Goal: Transaction & Acquisition: Purchase product/service

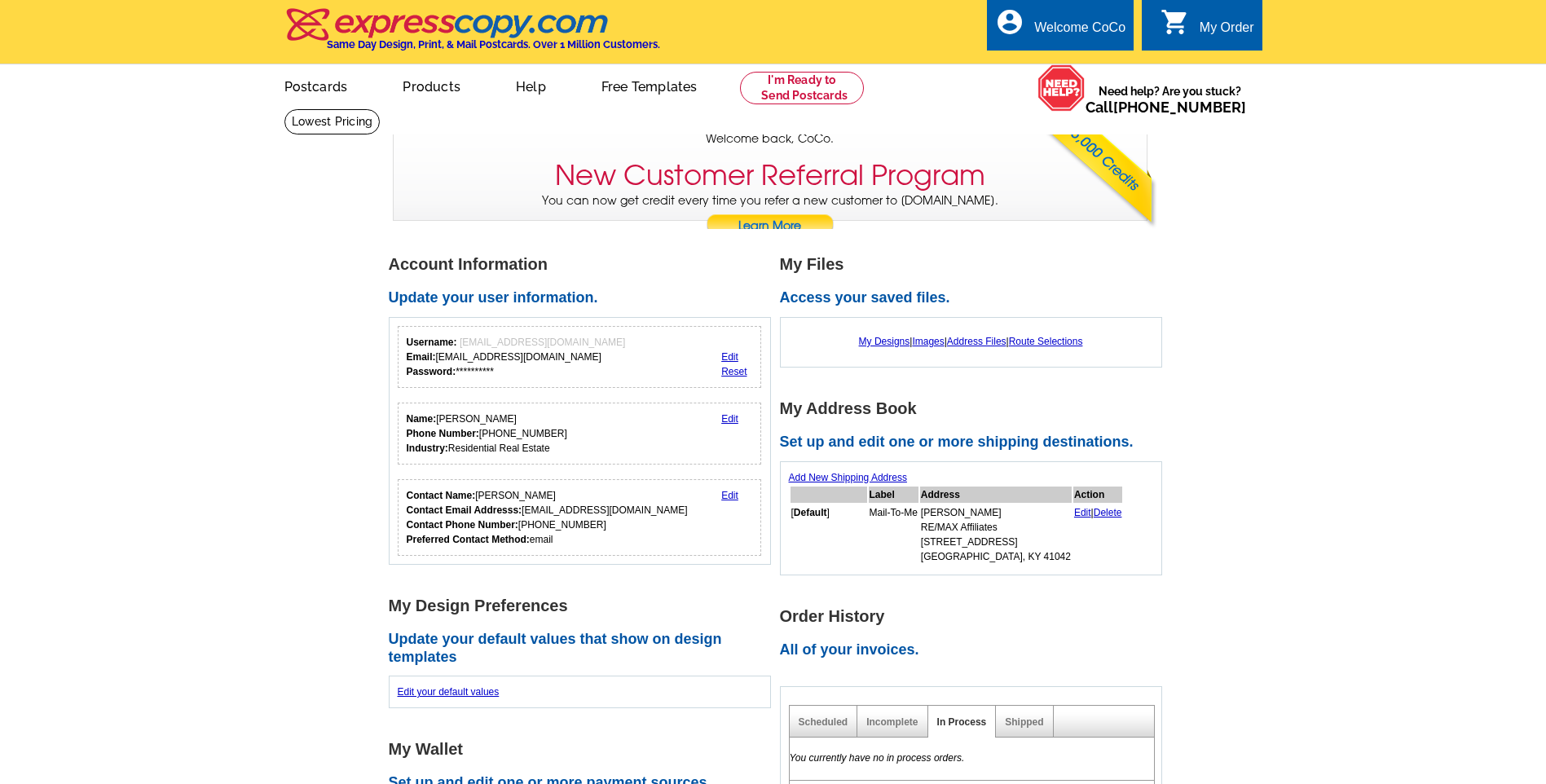
click at [387, 47] on h4 "Same Day Design, Print, & Mail Postcards. Over 1 Million Customers." at bounding box center [493, 44] width 333 height 12
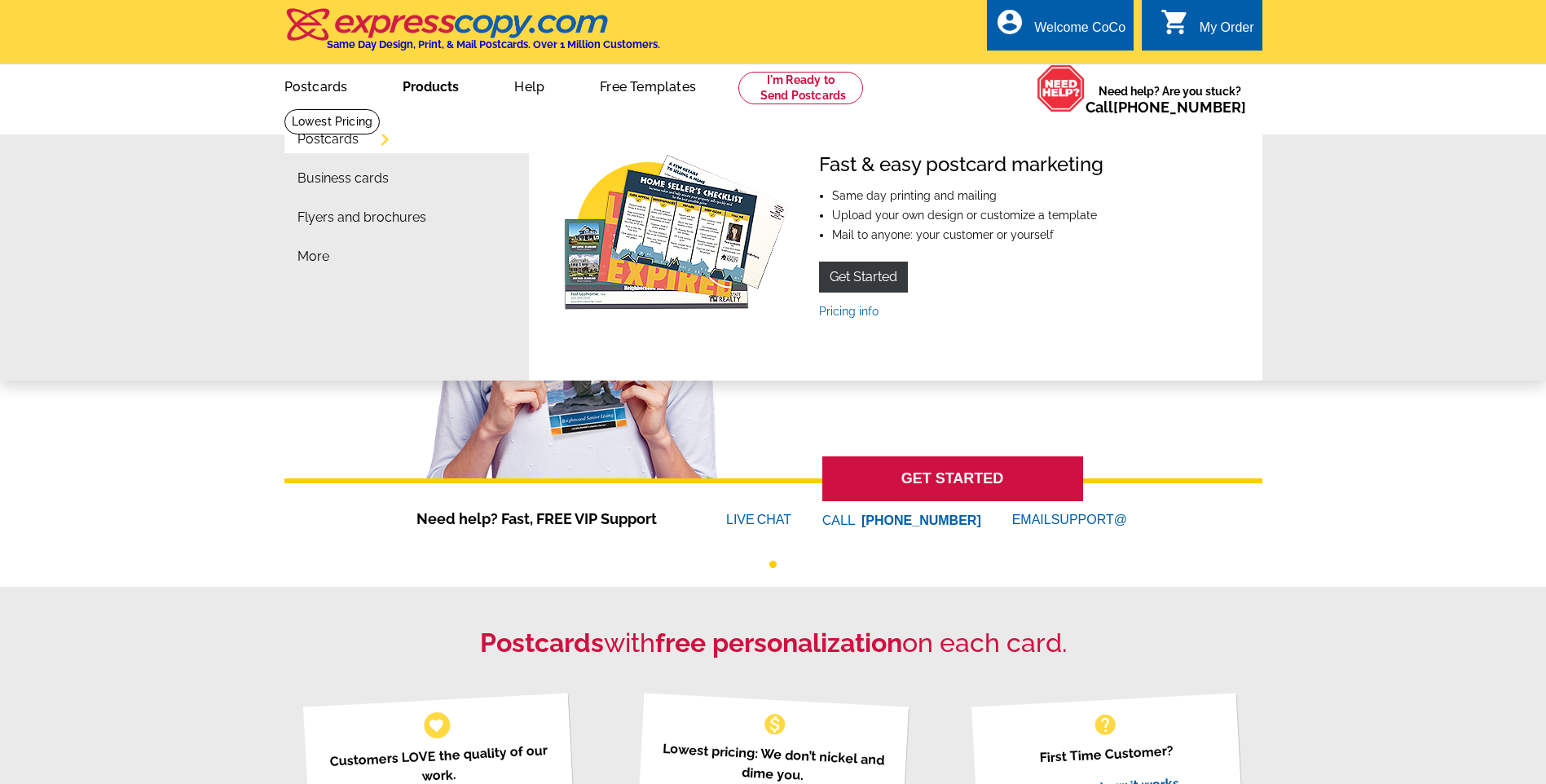
click at [338, 145] on link "Postcards" at bounding box center [328, 139] width 61 height 13
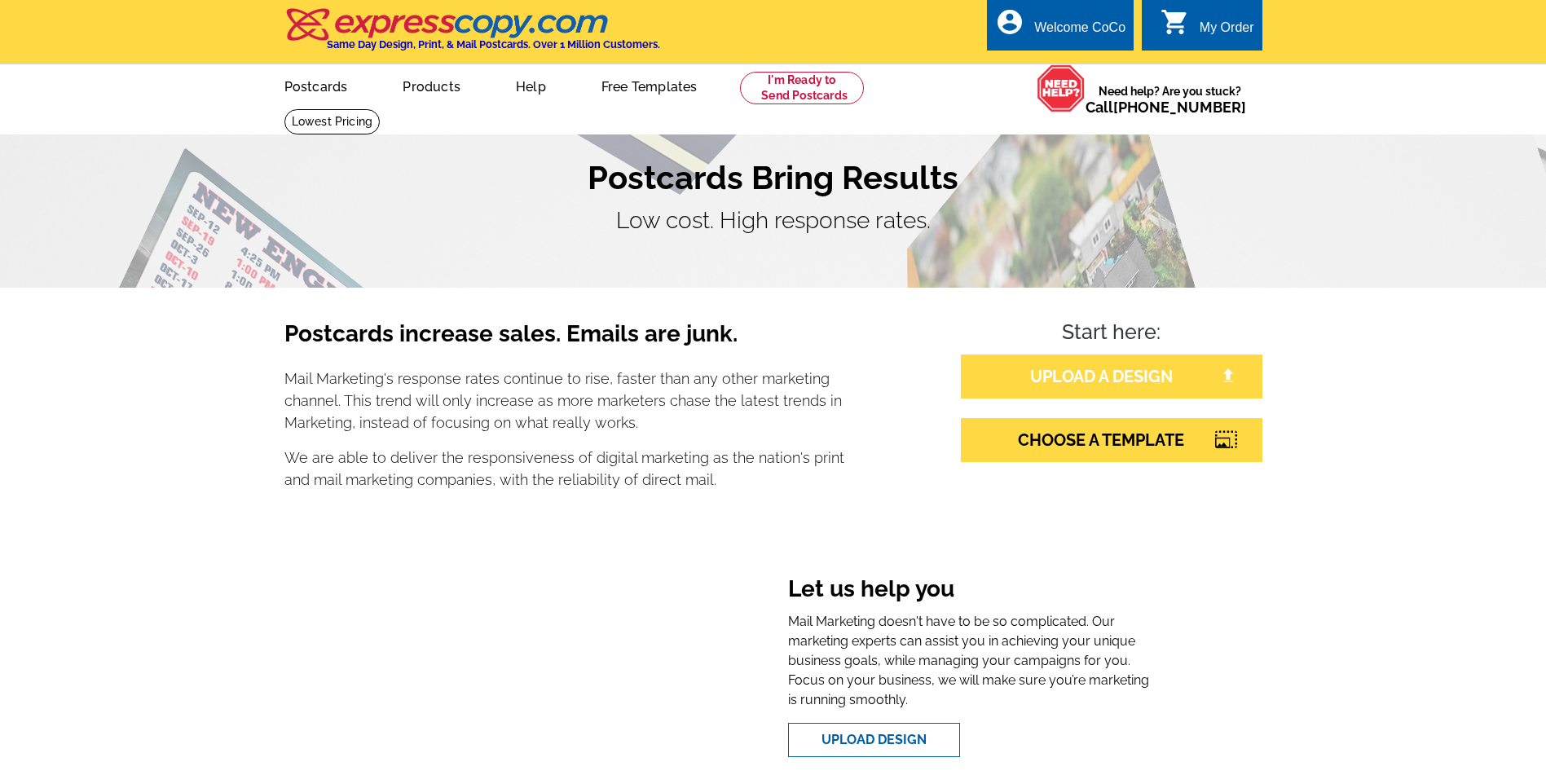
click at [1136, 358] on link "UPLOAD A DESIGN" at bounding box center [1111, 376] width 302 height 44
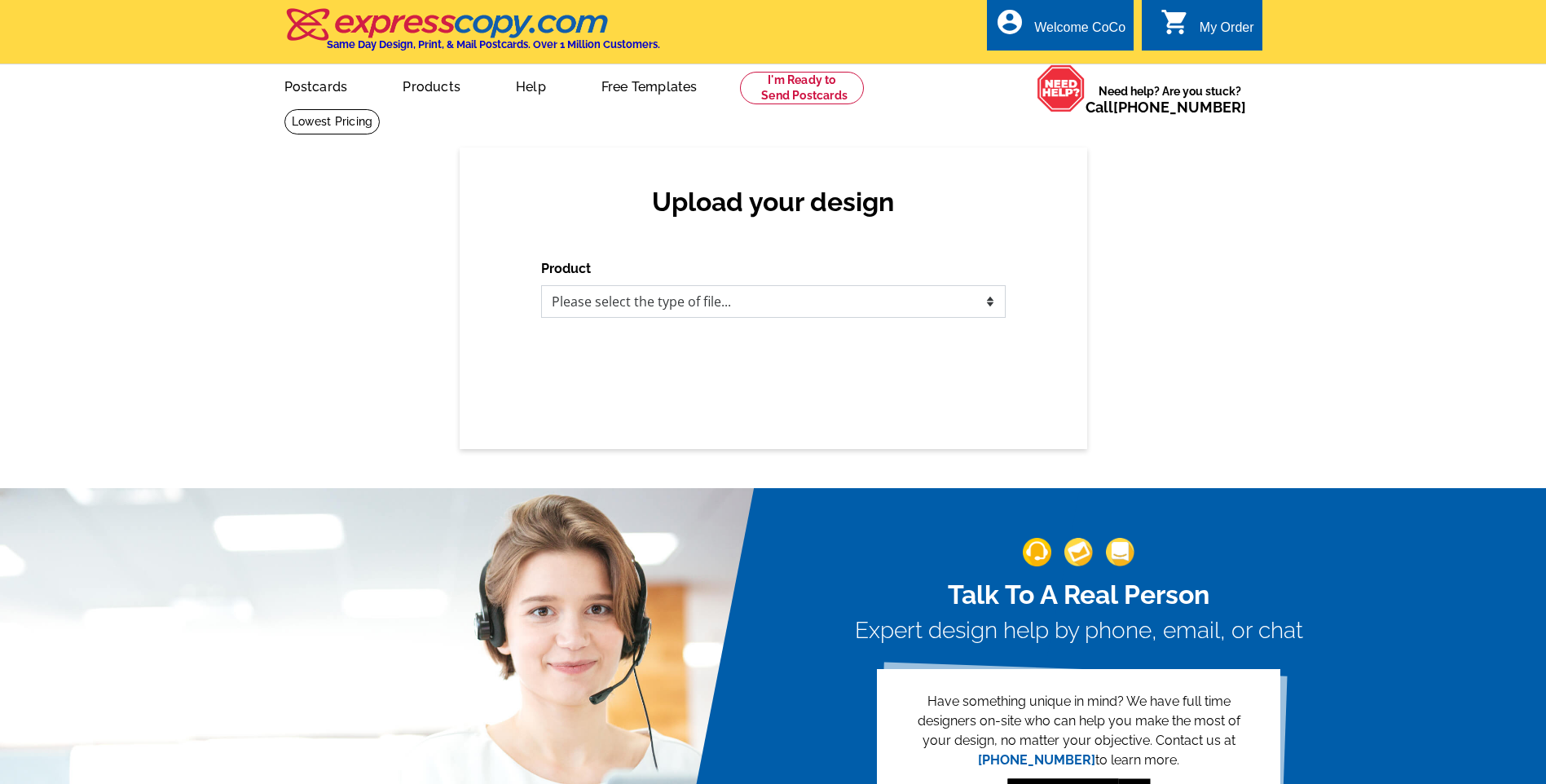
click at [646, 313] on select "Please select the type of file... Postcards Business Cards Letters and flyers G…" at bounding box center [773, 300] width 464 height 32
select select "1"
click at [541, 286] on select "Please select the type of file... Postcards Business Cards Letters and flyers G…" at bounding box center [773, 300] width 464 height 32
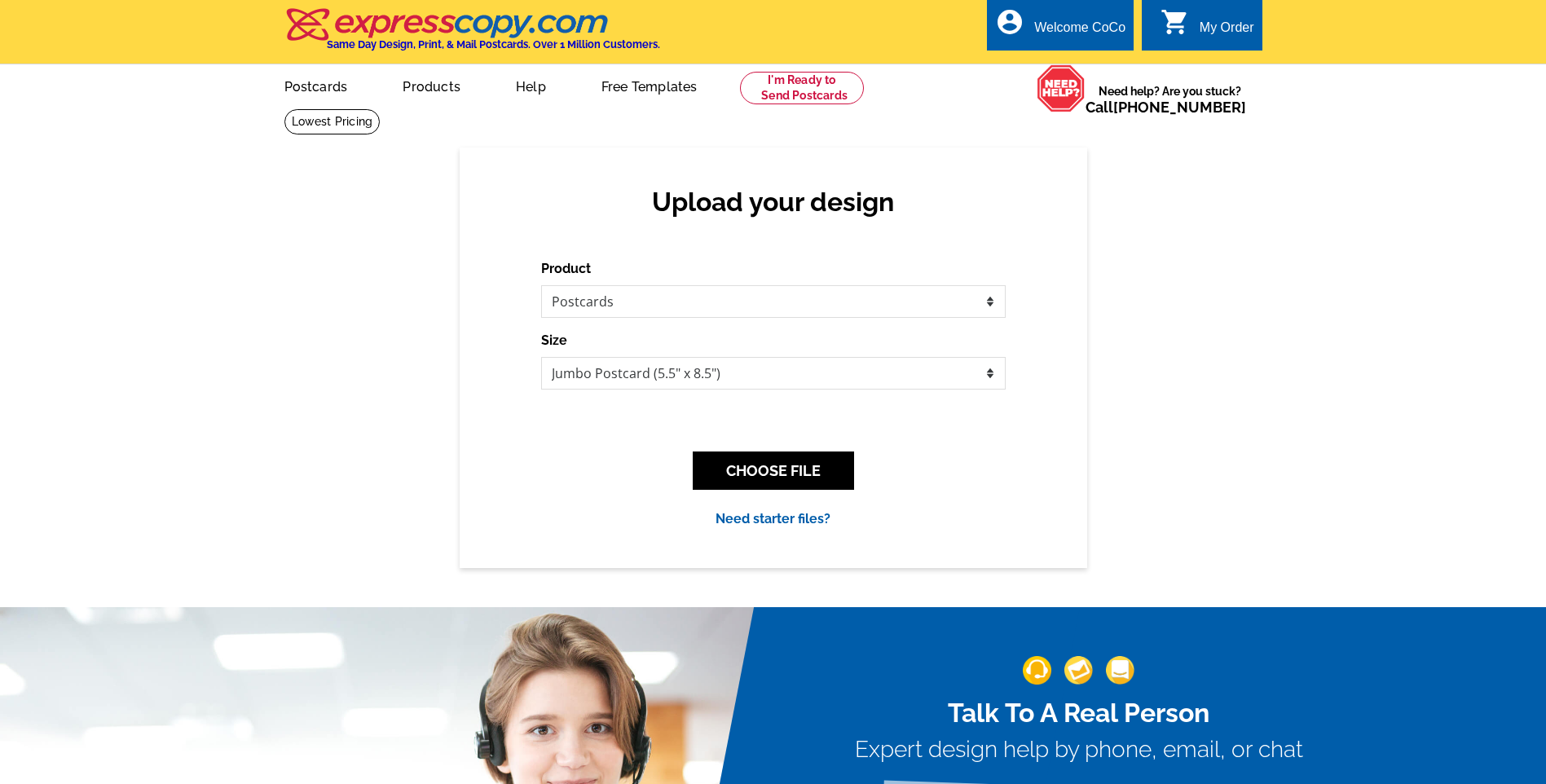
click at [721, 356] on div "Size Jumbo Postcard (5.5" x 8.5") Regular Postcard (4.25" x 5.6") Panoramic Pos…" at bounding box center [773, 360] width 464 height 59
click at [740, 378] on select "Jumbo Postcard (5.5" x 8.5") Regular Postcard (4.25" x 5.6") Panoramic Postcard…" at bounding box center [773, 373] width 464 height 32
click at [757, 461] on button "CHOOSE FILE" at bounding box center [773, 470] width 162 height 38
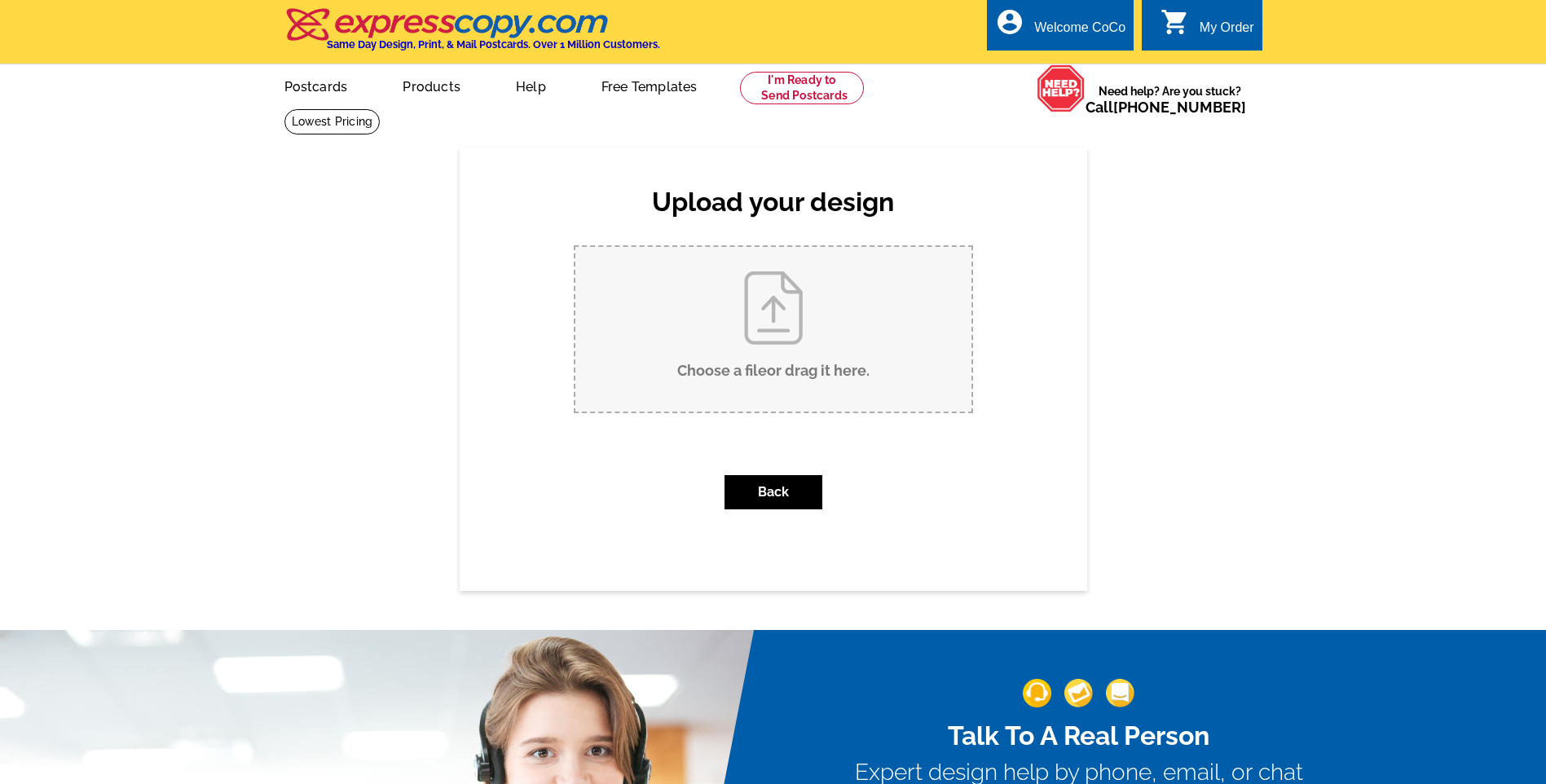
click at [782, 349] on input "Choose a file or drag it here ." at bounding box center [773, 329] width 397 height 164
type input "C:\fakepath\SOLD OLDE FORT MITCHELL (7 x 5 in).pdf"
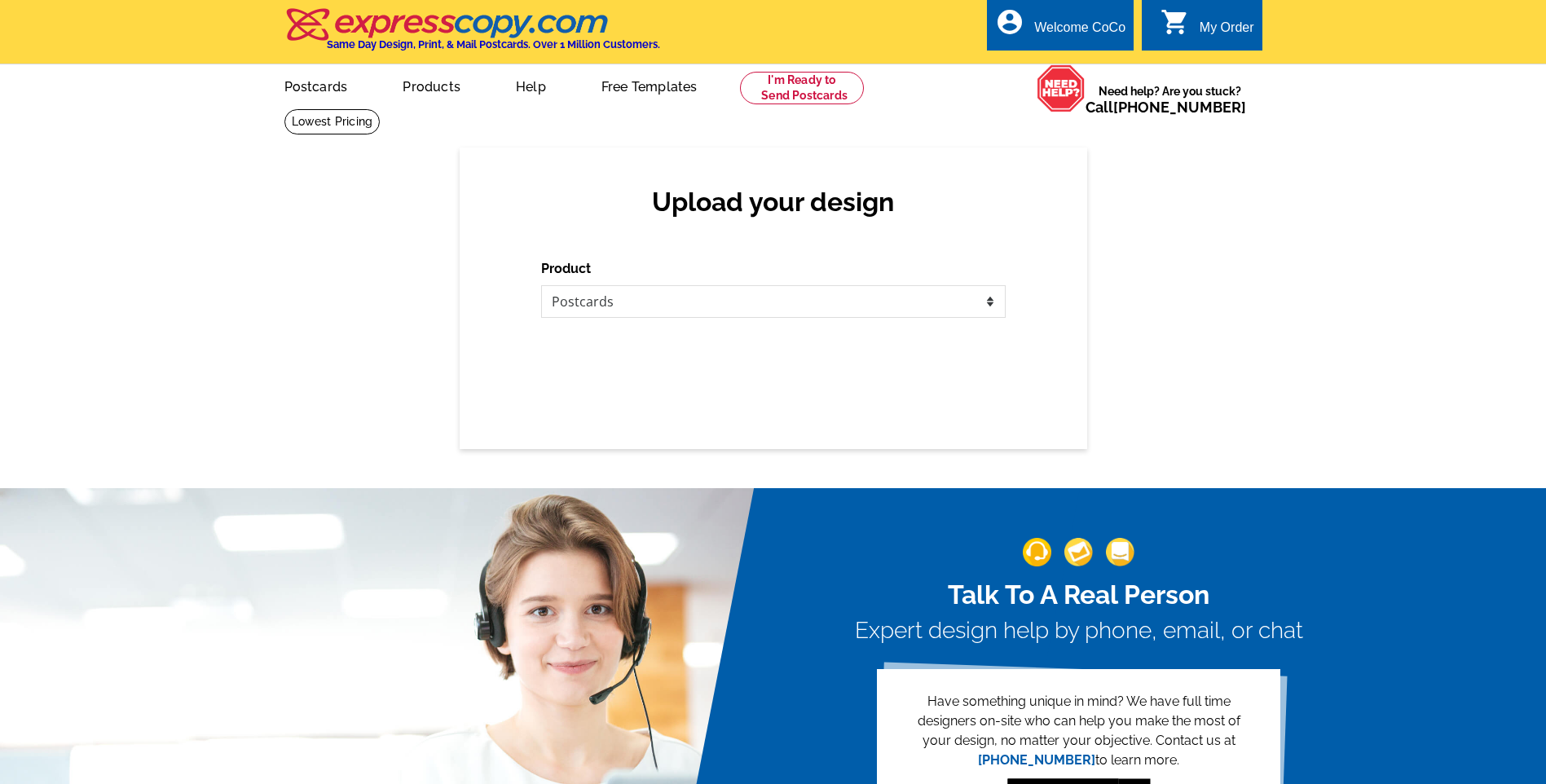
select select "1"
click at [643, 300] on select "Please select the type of file... Postcards Business Cards Letters and flyers G…" at bounding box center [773, 300] width 464 height 32
click at [770, 312] on select "Please select the type of file... Postcards Business Cards Letters and flyers G…" at bounding box center [773, 300] width 464 height 32
select select "1"
click at [541, 286] on select "Please select the type of file... Postcards Business Cards Letters and flyers G…" at bounding box center [773, 300] width 464 height 32
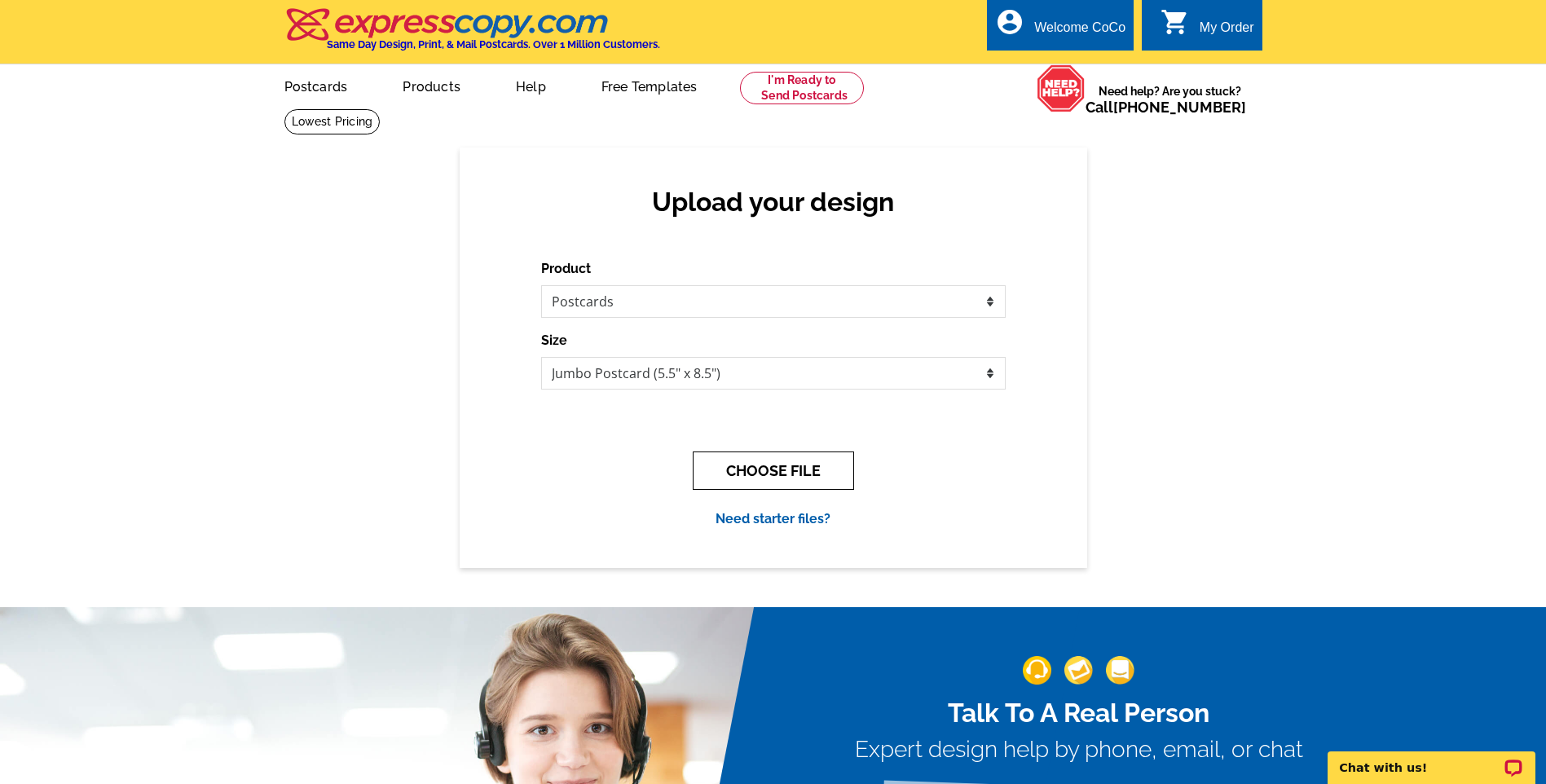
click at [756, 475] on button "CHOOSE FILE" at bounding box center [773, 470] width 162 height 38
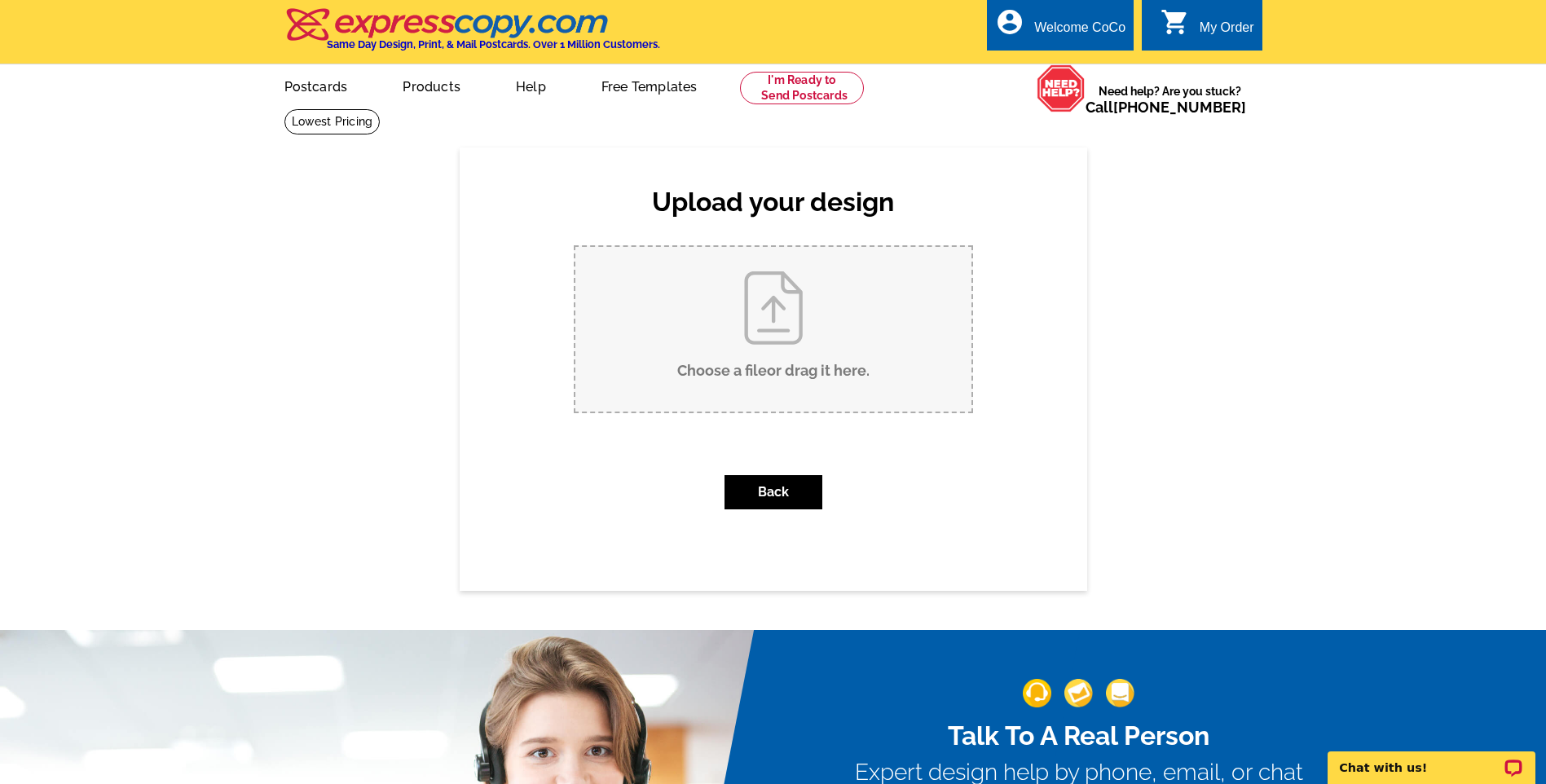
click at [807, 372] on input "Choose a file or drag it here ." at bounding box center [773, 329] width 397 height 164
type input "C:\fakepath\SOLD OLDE FORT [PERSON_NAME] (8.5 x 5.5 in).pdf"
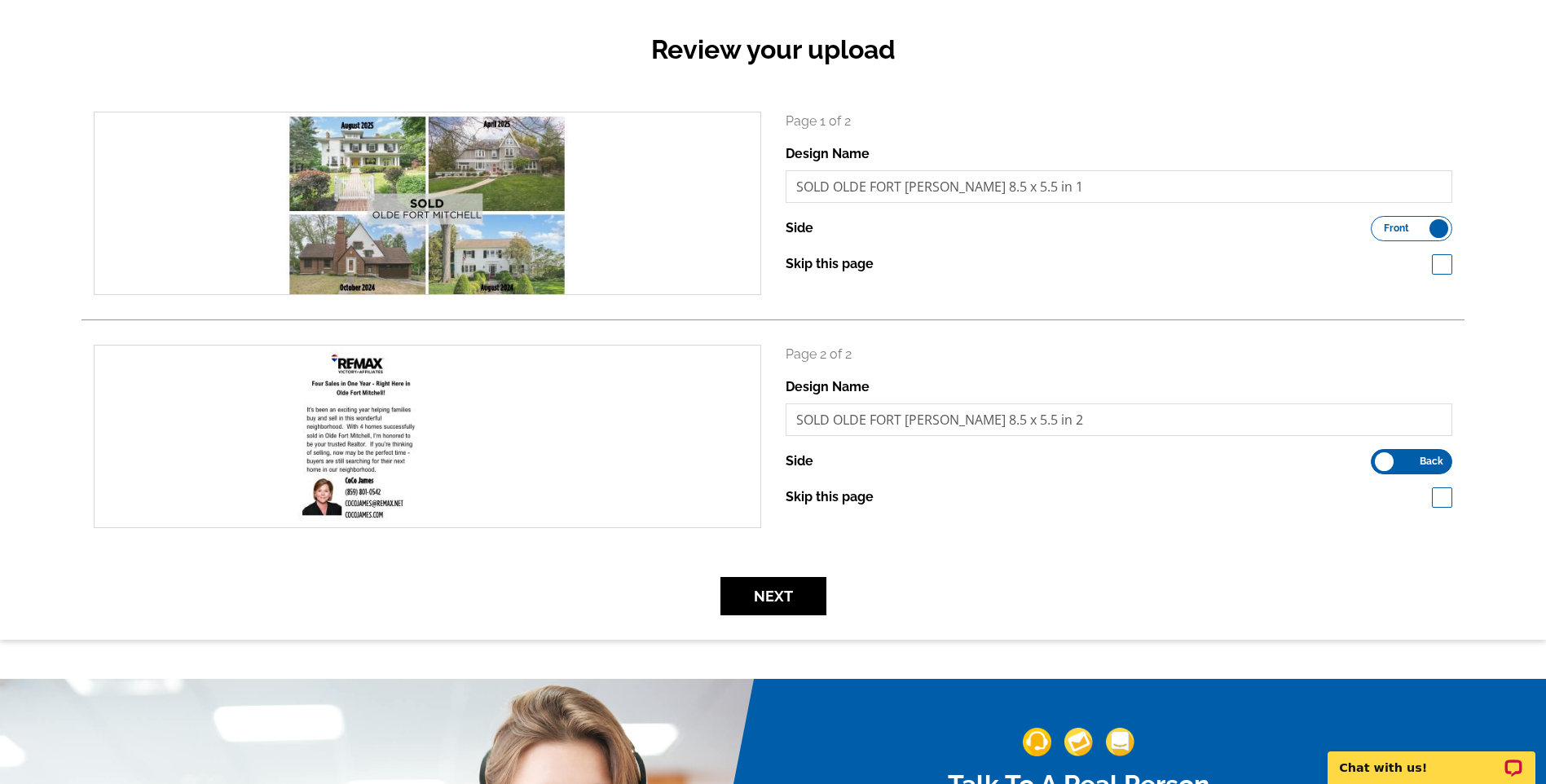
scroll to position [162, 0]
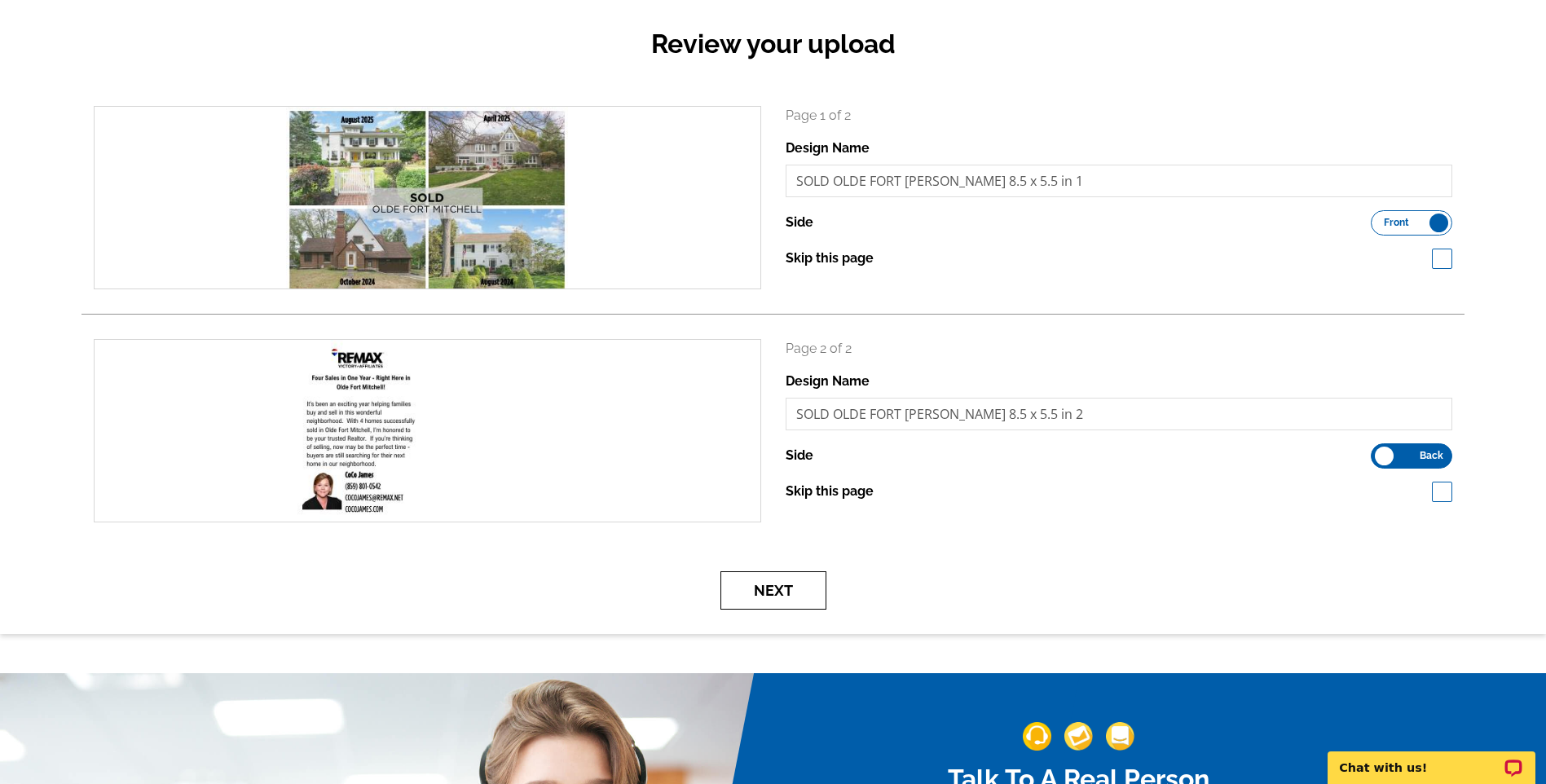
click at [766, 595] on button "Next" at bounding box center [773, 590] width 106 height 38
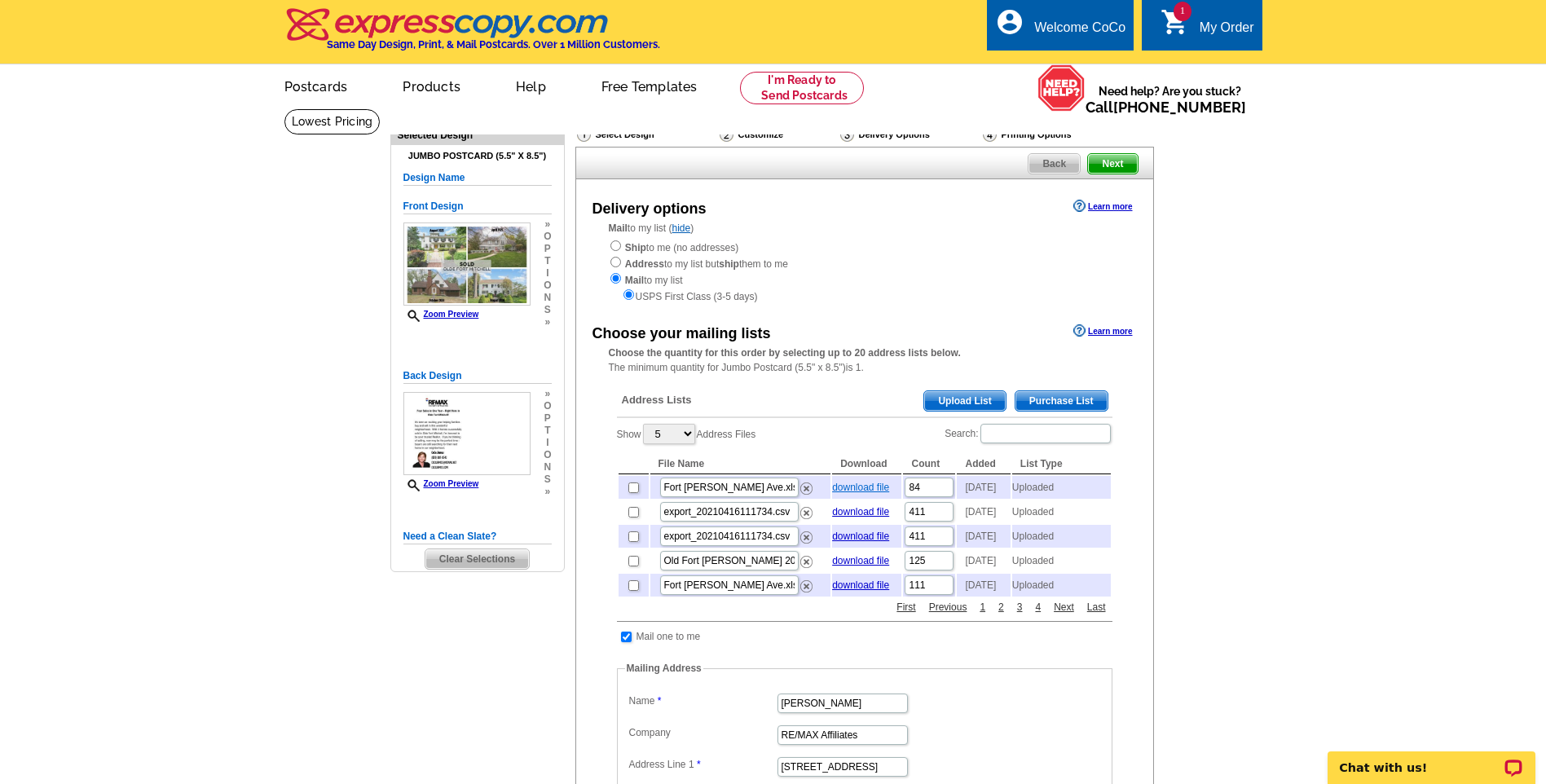
click at [867, 493] on link "download file" at bounding box center [861, 487] width 57 height 12
